Goal: Information Seeking & Learning: Learn about a topic

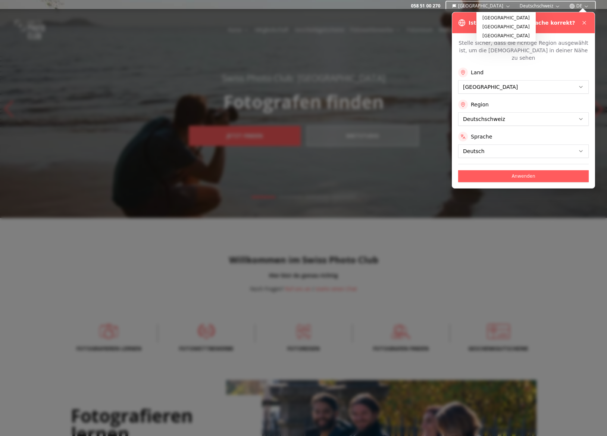
drag, startPoint x: 381, startPoint y: 18, endPoint x: 436, endPoint y: 8, distance: 55.6
click at [381, 18] on div at bounding box center [303, 222] width 607 height 427
click at [587, 22] on icon at bounding box center [584, 23] width 6 height 6
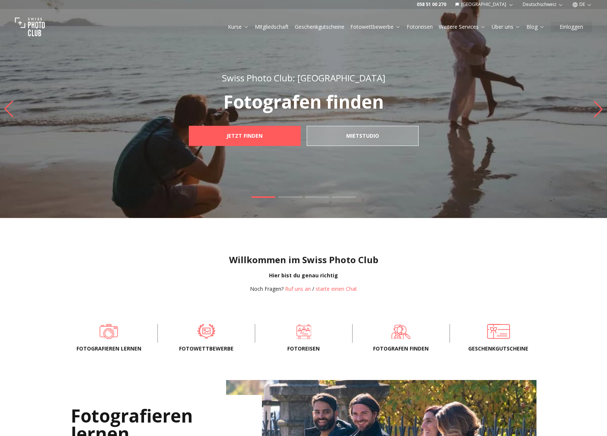
click at [584, 6] on button "DE" at bounding box center [582, 4] width 26 height 9
click at [584, 15] on link "fr" at bounding box center [581, 16] width 15 height 9
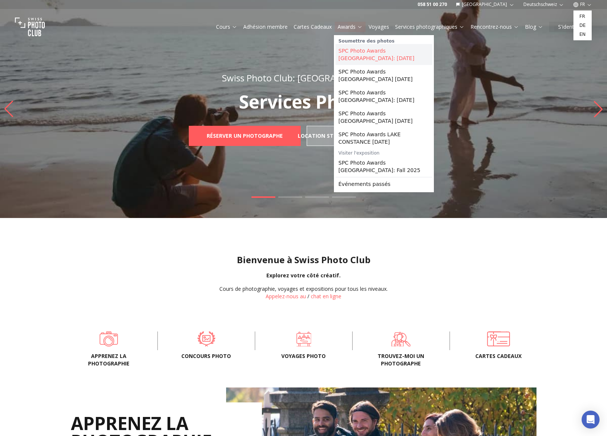
click at [372, 53] on link "SPC Photo Awards [GEOGRAPHIC_DATA]: [DATE]" at bounding box center [383, 54] width 97 height 21
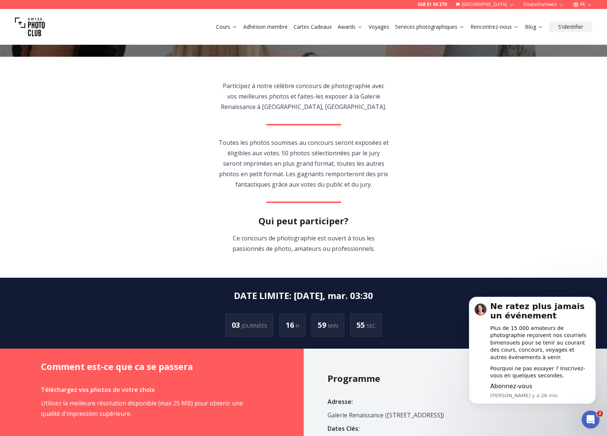
scroll to position [196, 0]
